Goal: Task Accomplishment & Management: Manage account settings

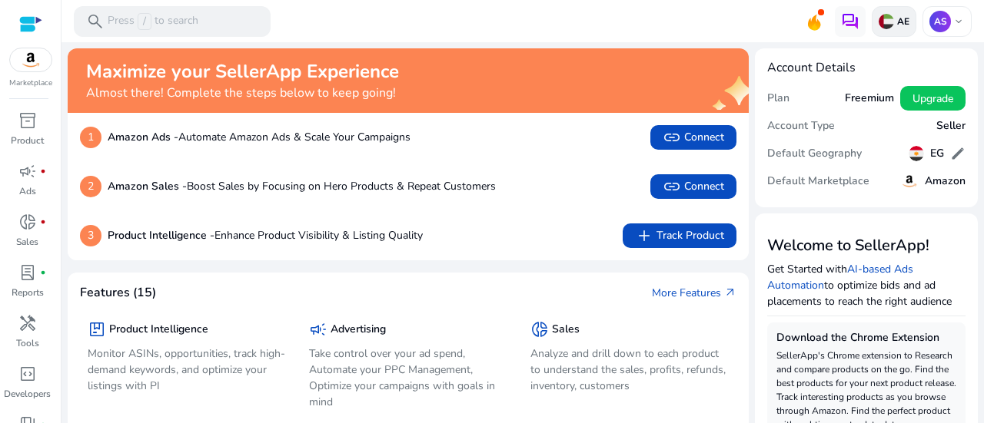
click at [887, 19] on img at bounding box center [885, 21] width 15 height 15
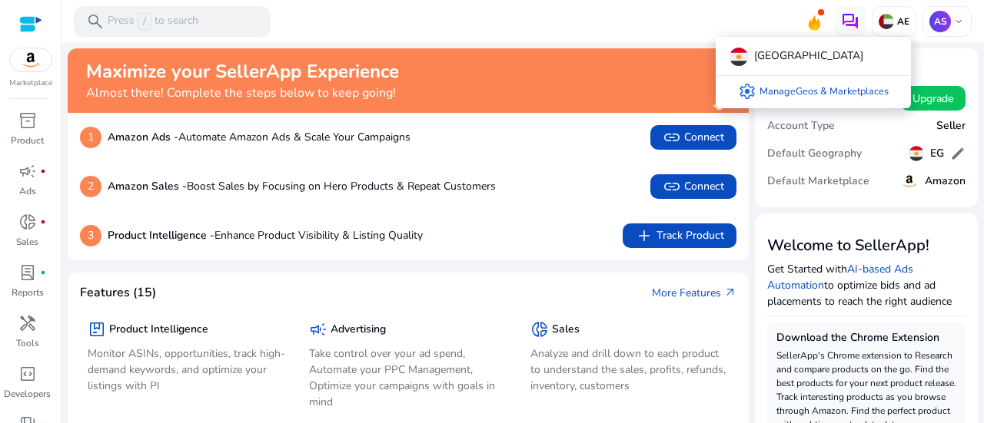
click at [784, 13] on div at bounding box center [492, 211] width 984 height 423
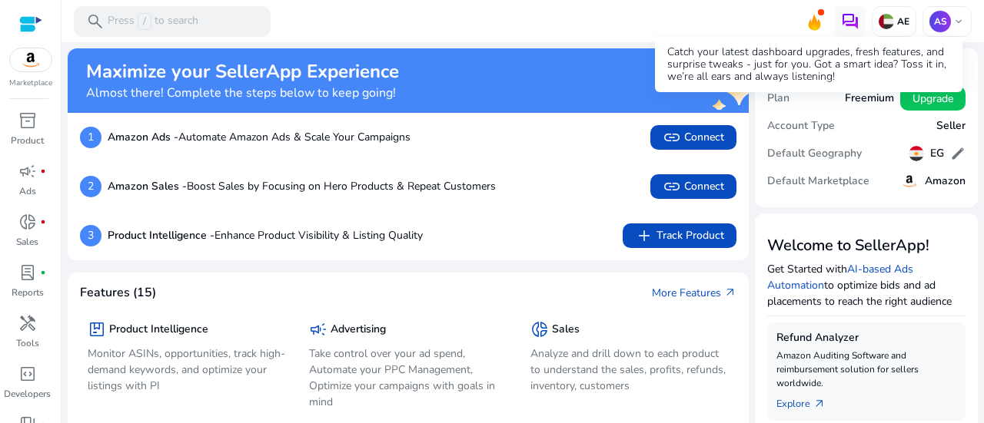
click at [809, 20] on icon at bounding box center [814, 23] width 12 height 16
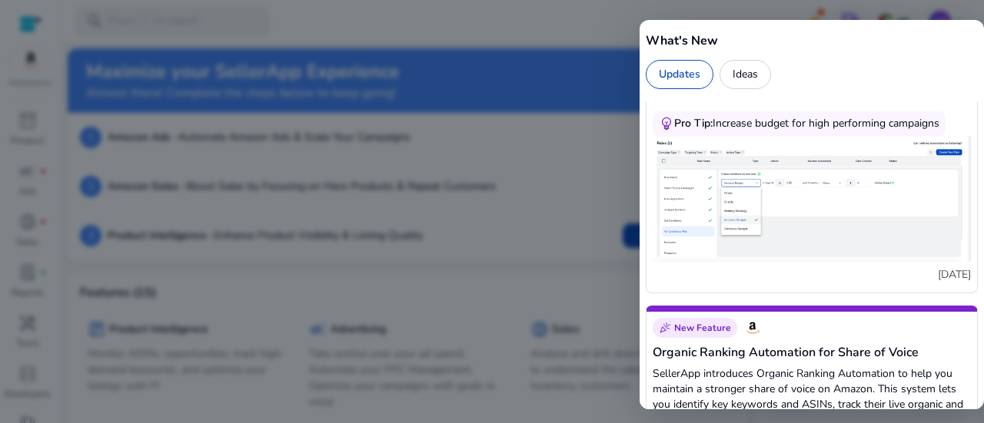
scroll to position [515, 0]
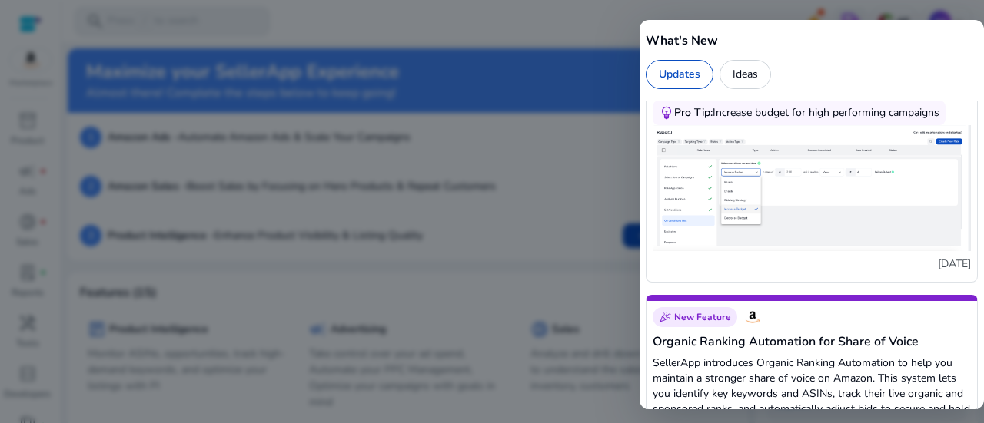
click at [532, 40] on div at bounding box center [492, 211] width 984 height 423
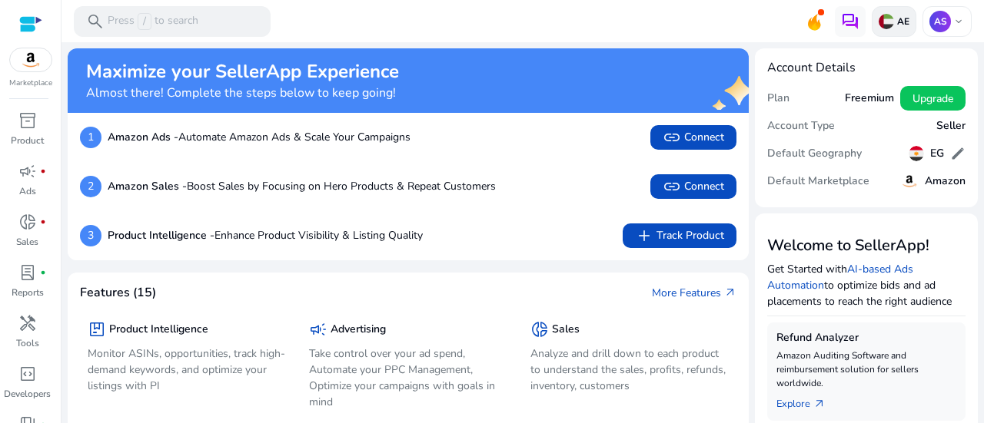
click at [878, 14] on img at bounding box center [885, 21] width 15 height 15
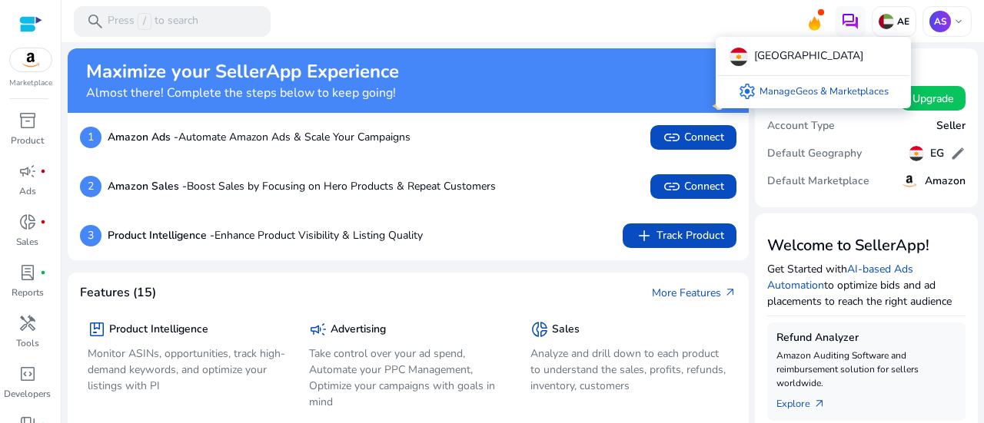
click at [30, 58] on div at bounding box center [492, 211] width 984 height 423
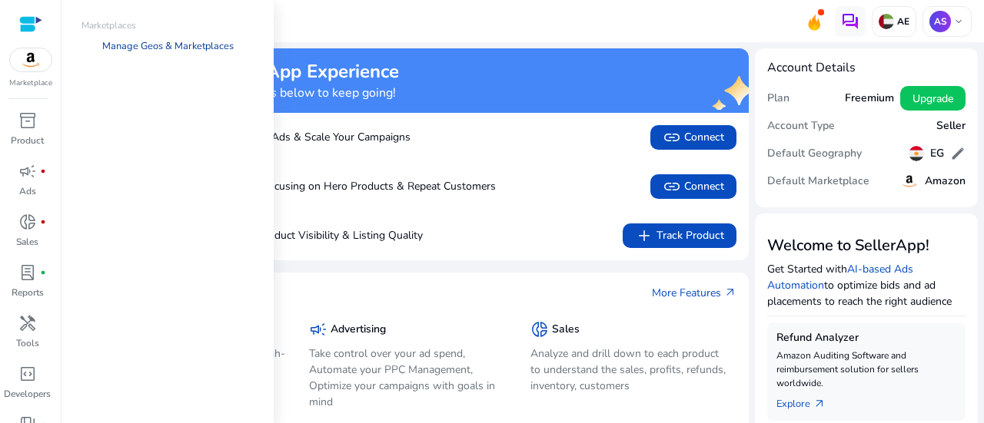
click at [164, 40] on link "Manage Geos & Marketplaces" at bounding box center [168, 46] width 156 height 28
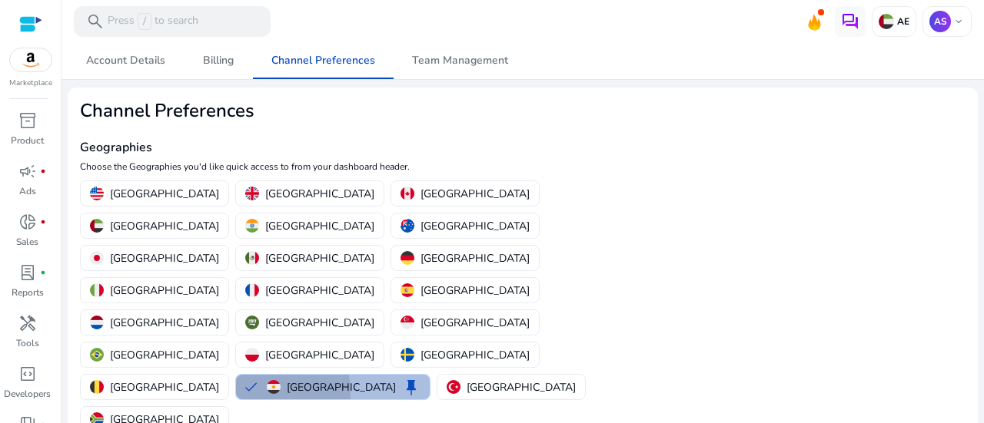
click at [267, 380] on img "button" at bounding box center [274, 387] width 14 height 14
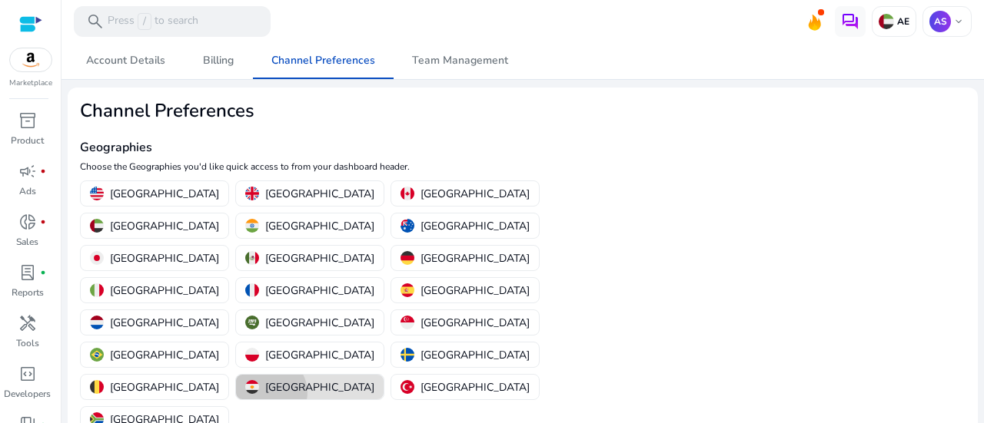
click at [265, 380] on p "[GEOGRAPHIC_DATA]" at bounding box center [319, 388] width 109 height 16
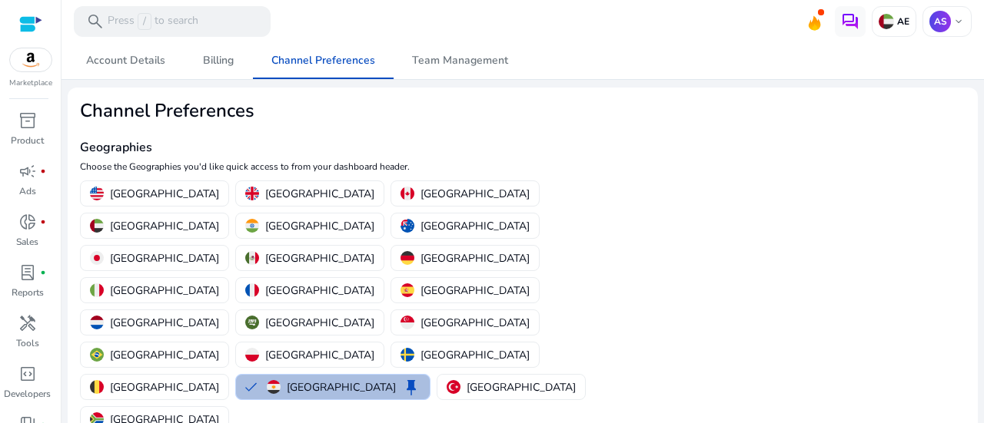
scroll to position [114, 0]
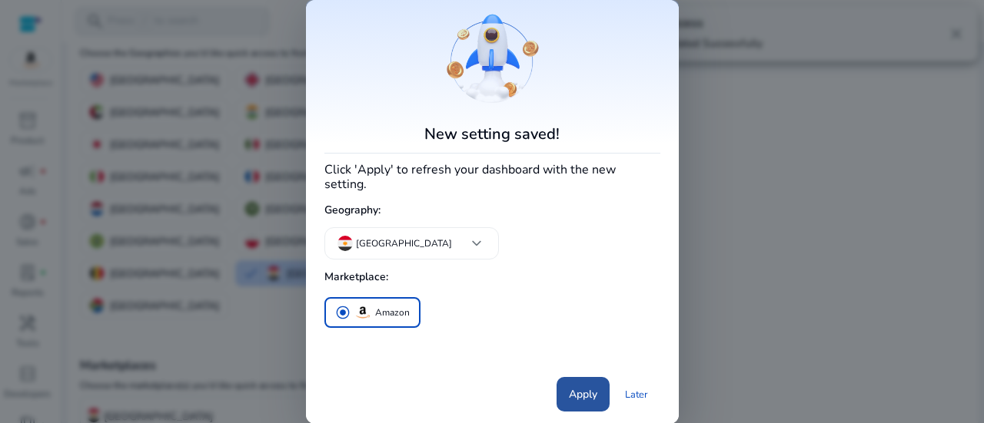
scroll to position [0, 0]
click at [587, 386] on span "Apply" at bounding box center [583, 394] width 28 height 16
